Goal: Communication & Community: Answer question/provide support

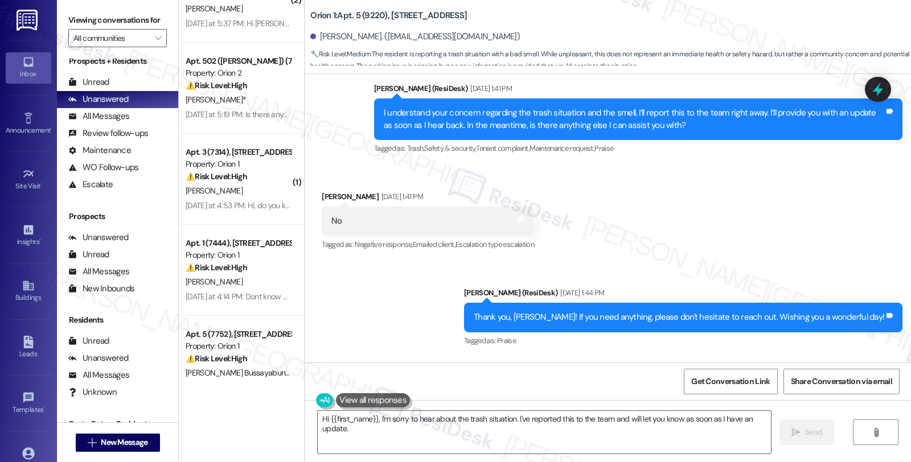
scroll to position [3339, 0]
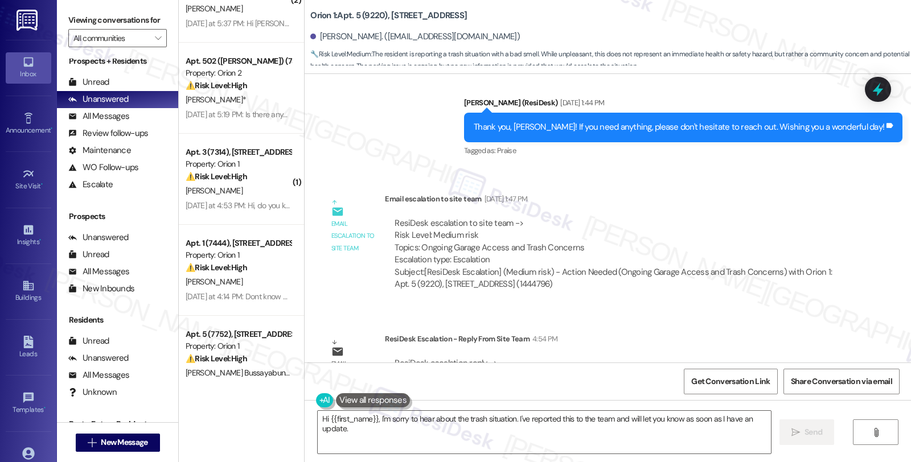
drag, startPoint x: 750, startPoint y: 245, endPoint x: 718, endPoint y: 265, distance: 37.1
click at [750, 245] on div "ResiDesk escalation to site team -> Risk Level: Medium risk Topics: Ongoing Gar…" at bounding box center [617, 254] width 465 height 91
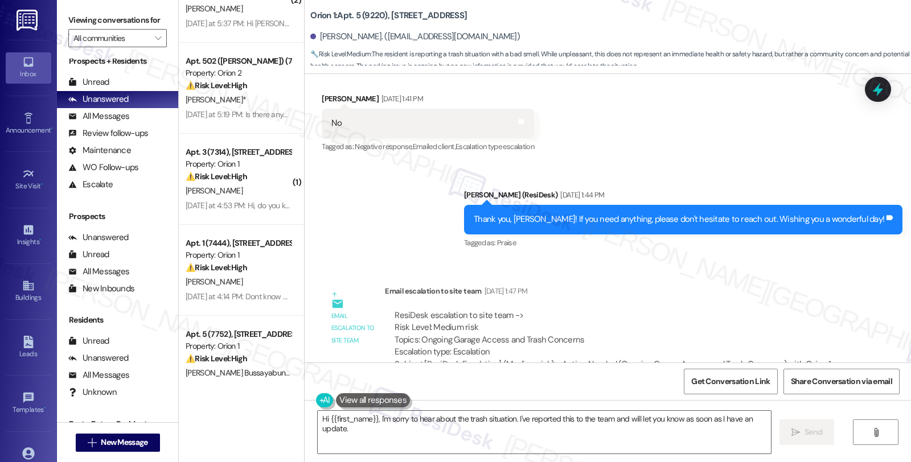
scroll to position [3276, 0]
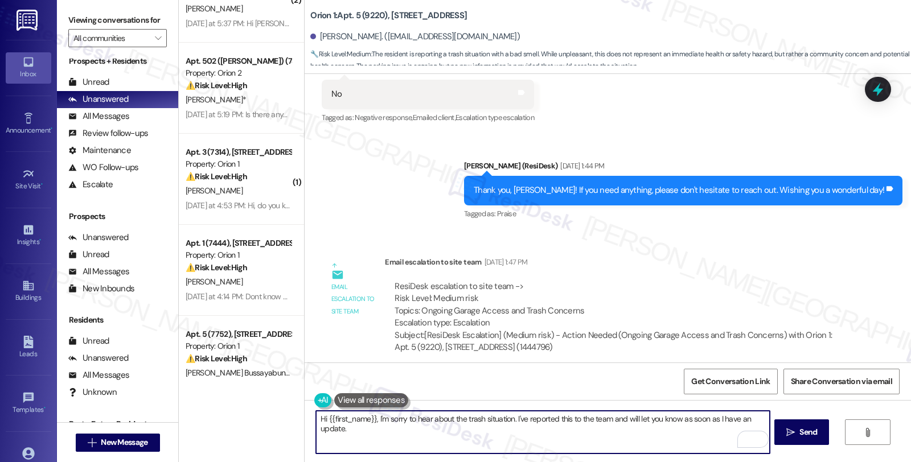
drag, startPoint x: 361, startPoint y: 432, endPoint x: 373, endPoint y: 420, distance: 16.5
click at [373, 420] on textarea "Hi {{first_name}}, I'm sorry to hear about the trash situation. I've reported t…" at bounding box center [542, 432] width 453 height 43
paste textarea "Please inform the resident to contact [EMAIL_ADDRESS][DOMAIN_NAME] for the requ…"
click at [373, 417] on textarea "Hi {{first_name}}, Please inform the resident to contact [EMAIL_ADDRESS][DOMAIN…" at bounding box center [542, 432] width 453 height 43
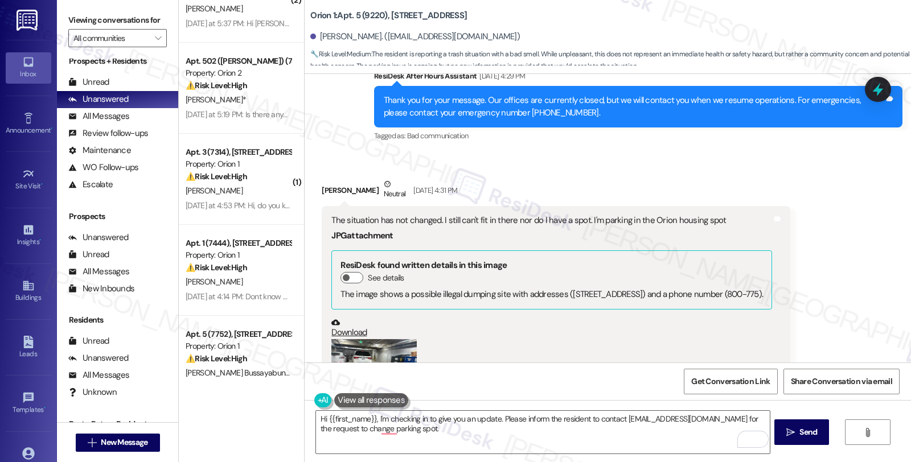
scroll to position [2453, 0]
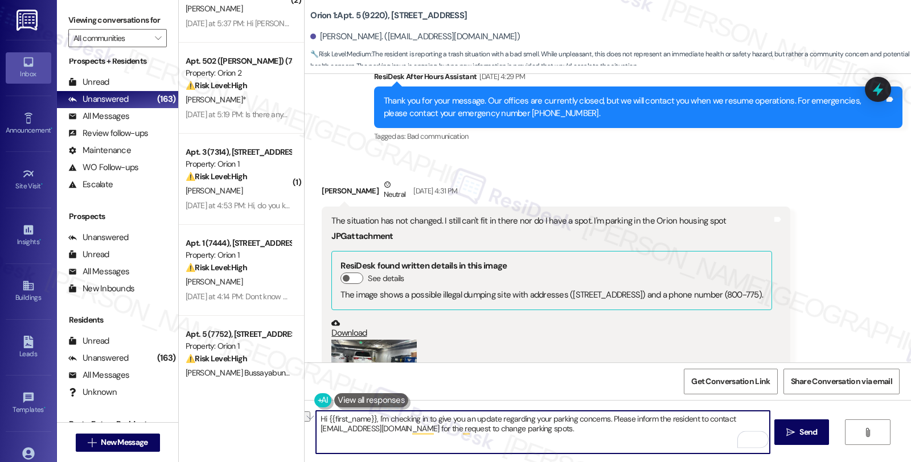
drag, startPoint x: 627, startPoint y: 418, endPoint x: 698, endPoint y: 419, distance: 71.2
click at [698, 419] on textarea "Hi {{first_name}}, I'm checking in to give you an update regarding your parking…" at bounding box center [542, 432] width 453 height 43
click at [452, 429] on textarea "Hi {{first_name}}, I'm checking in to give you an update regarding your parking…" at bounding box center [542, 432] width 453 height 43
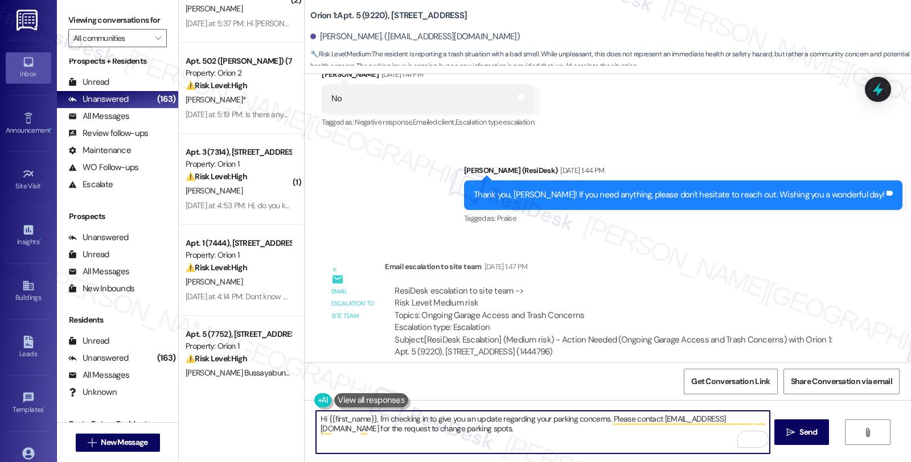
scroll to position [3339, 0]
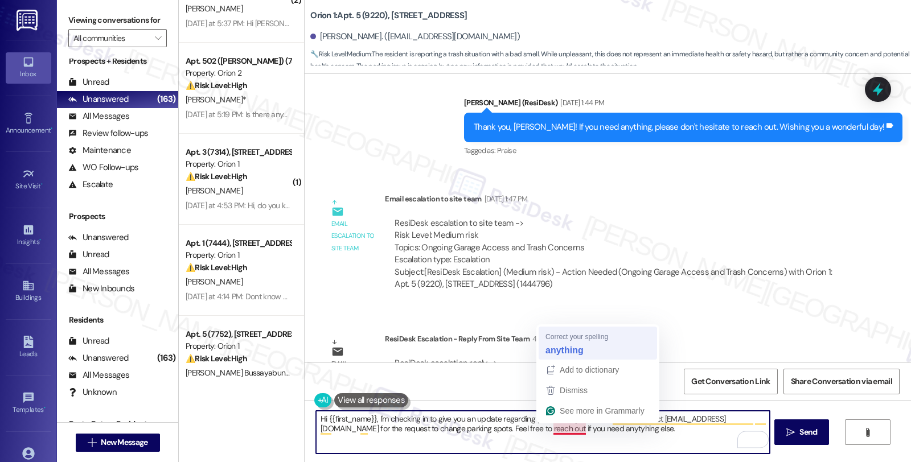
type textarea "Hi {{first_name}}, I'm checking in to give you an update regarding your parking…"
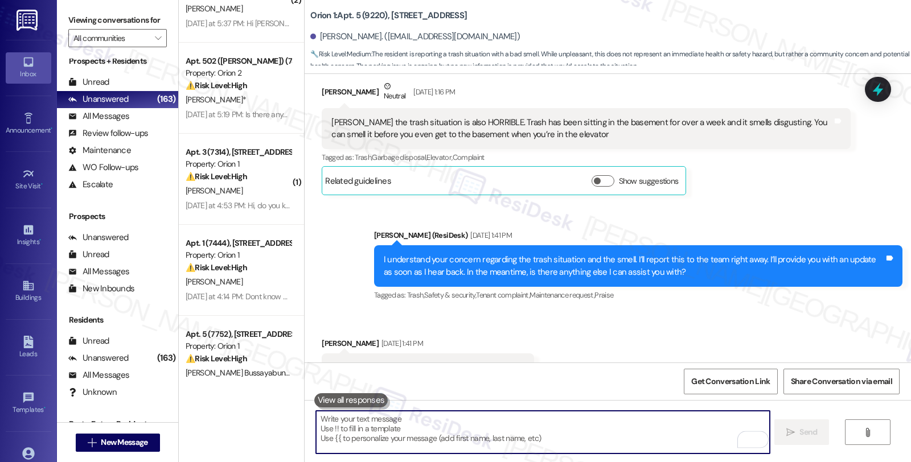
scroll to position [3430, 0]
